Goal: Navigation & Orientation: Find specific page/section

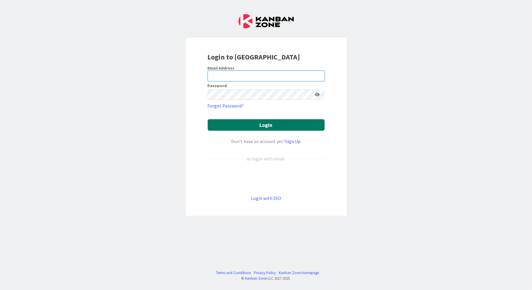
type input "[PERSON_NAME][EMAIL_ADDRESS][DOMAIN_NAME]"
click at [270, 125] on button "Login" at bounding box center [266, 124] width 117 height 11
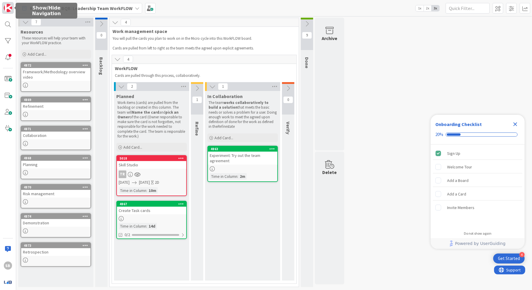
click at [9, 10] on img at bounding box center [8, 8] width 8 height 8
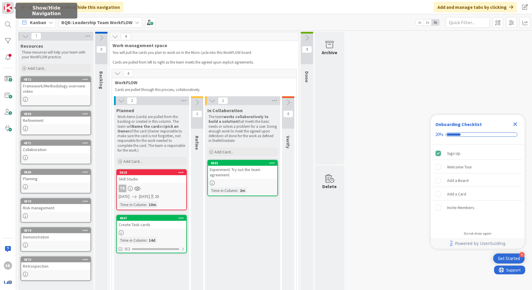
click at [9, 10] on img at bounding box center [8, 8] width 8 height 8
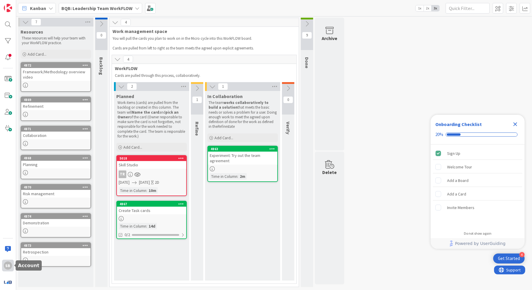
click at [7, 266] on div "SB" at bounding box center [8, 265] width 8 height 8
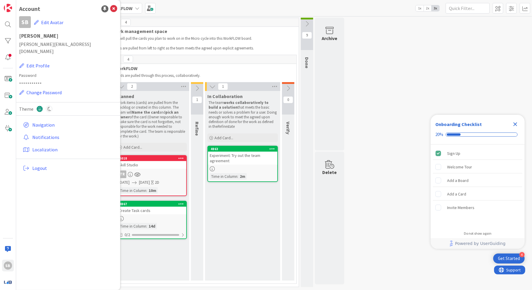
click at [366, 176] on div "7 Resources These resources will help your team with your WorkFLOW practice. Ad…" at bounding box center [274, 154] width 514 height 272
